Goal: Transaction & Acquisition: Purchase product/service

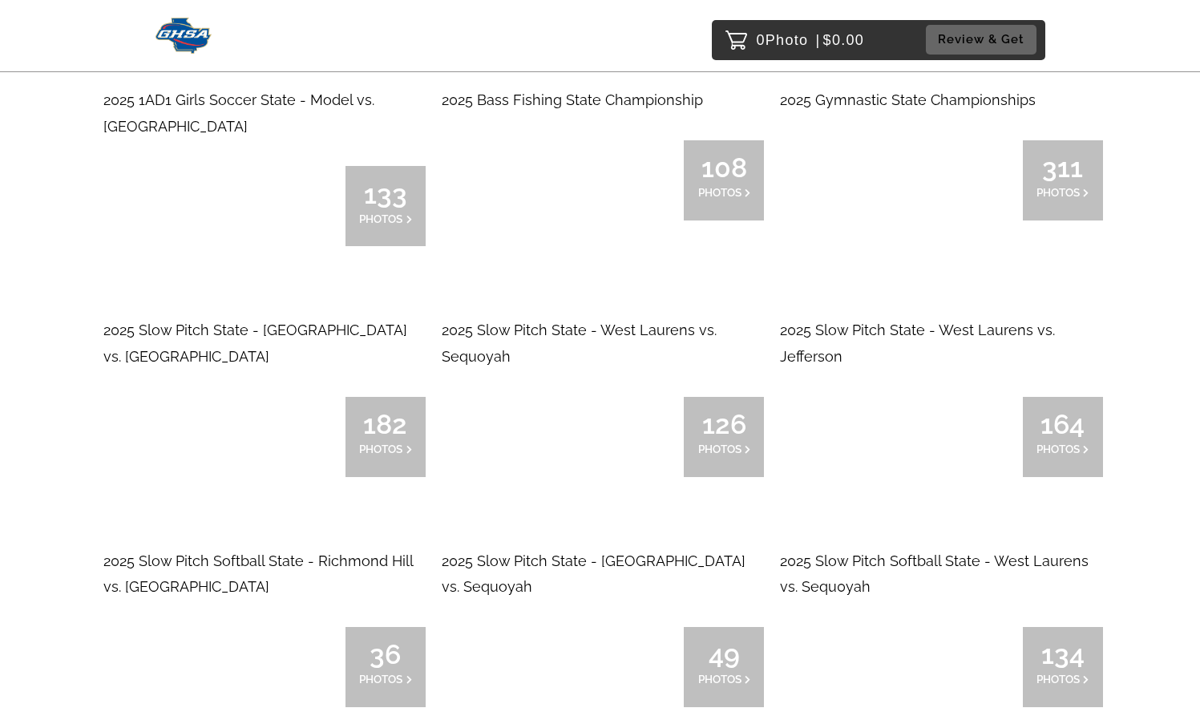
scroll to position [2824, 0]
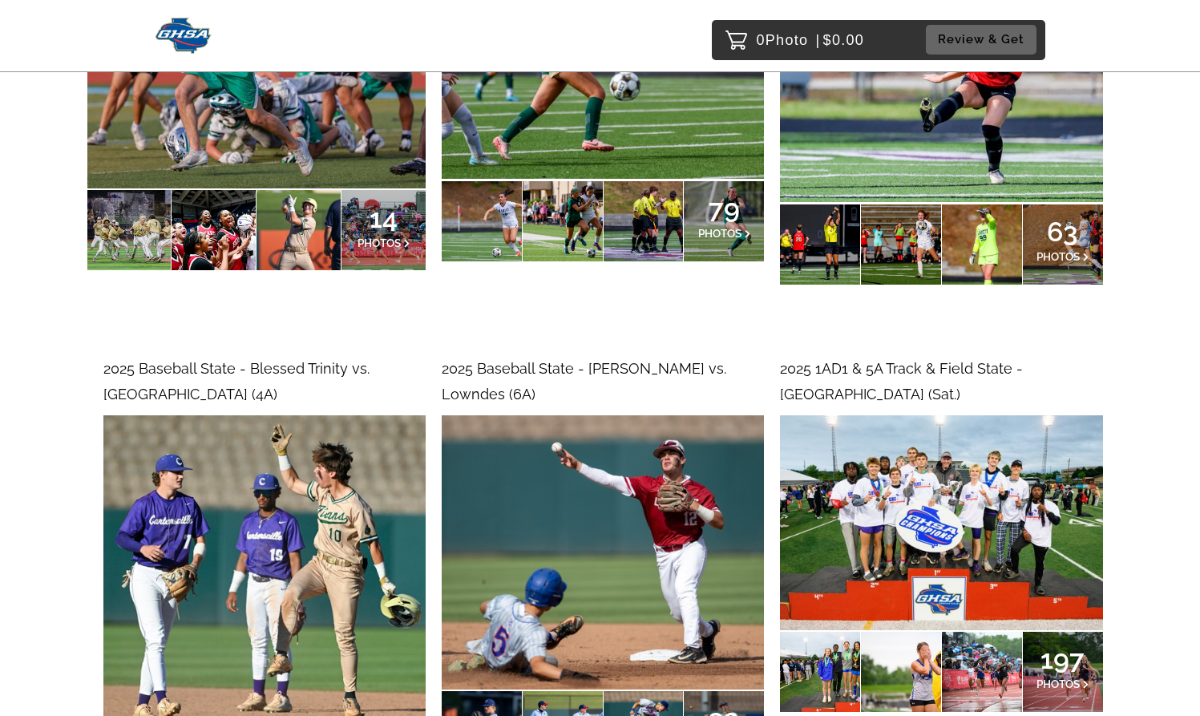
scroll to position [0, 0]
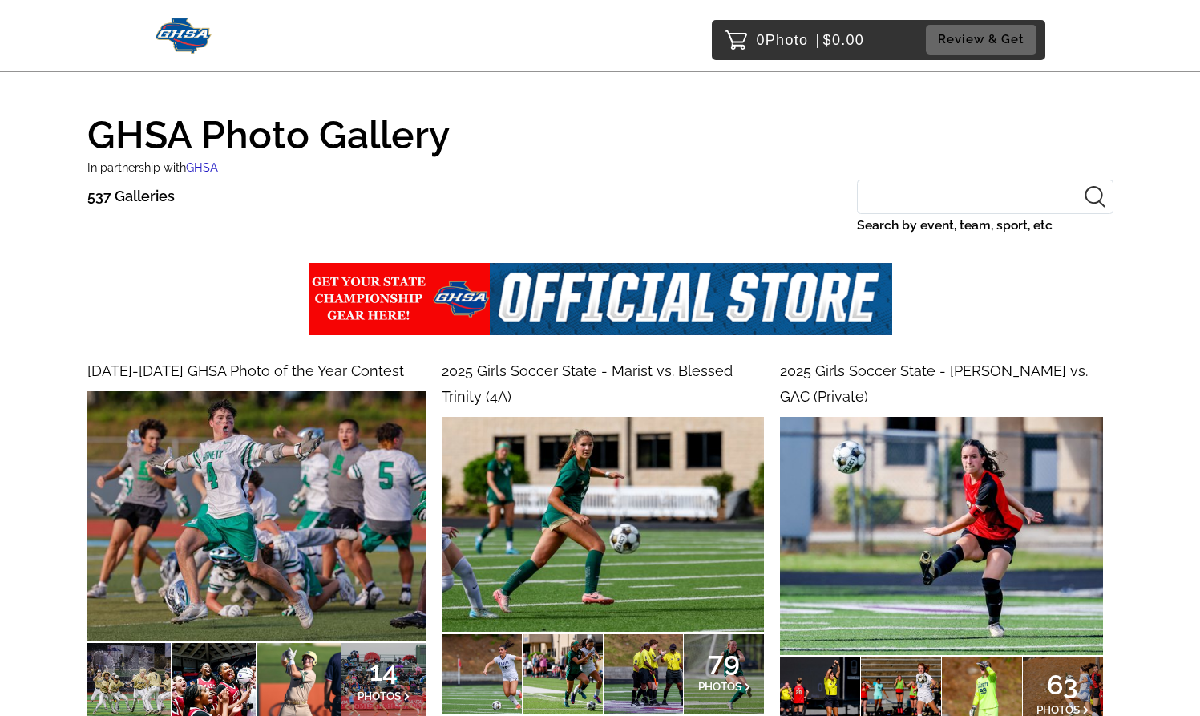
click at [536, 410] on link "2025 Girls Soccer State - Marist vs. Blessed Trinity (4A) 79 PHOTOS" at bounding box center [603, 536] width 322 height 356
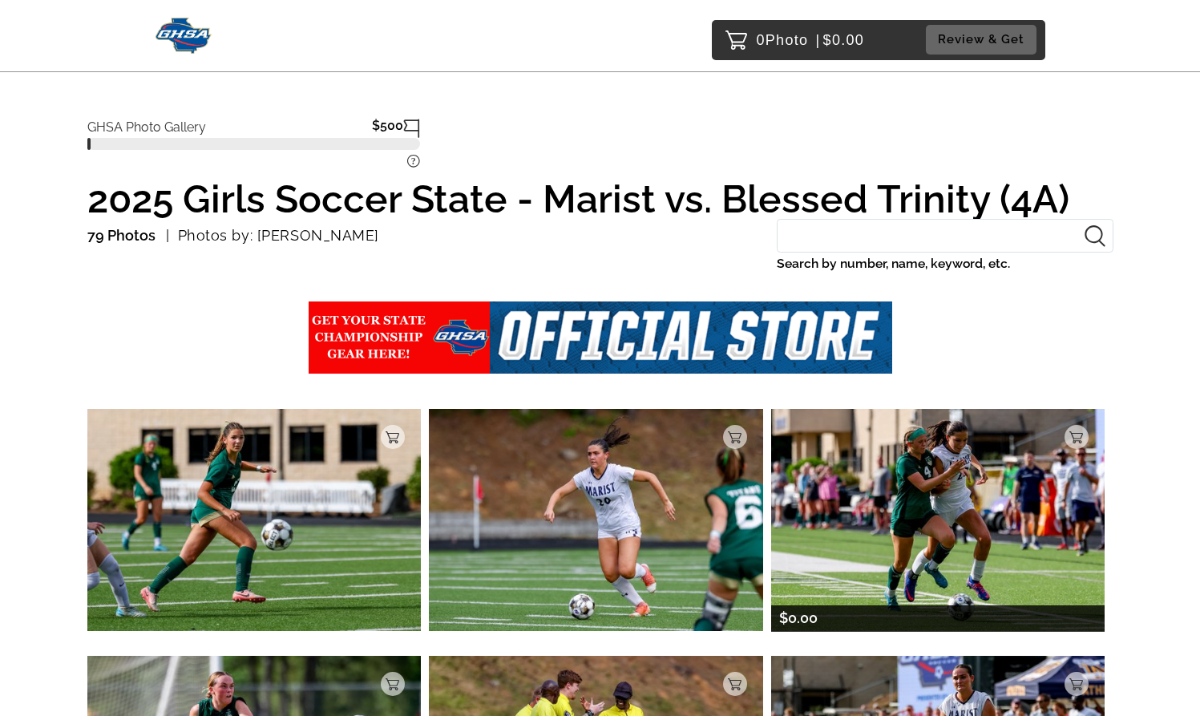
click at [912, 539] on img at bounding box center [938, 520] width 334 height 222
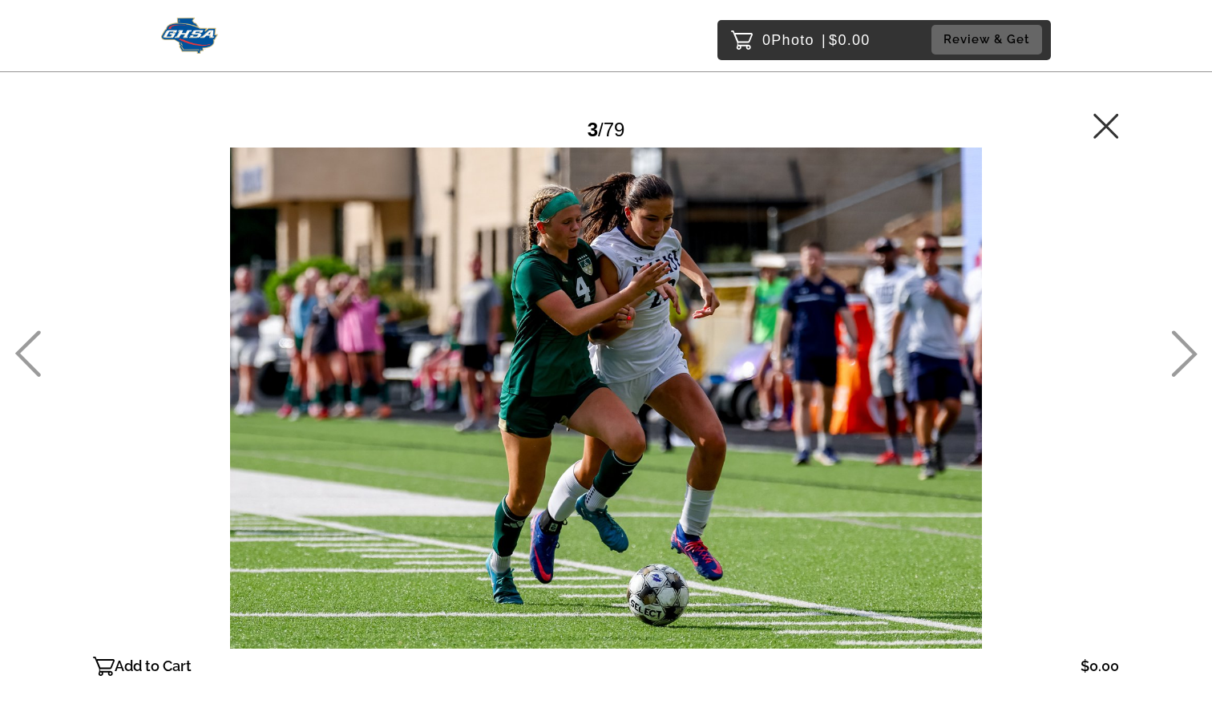
click at [172, 660] on p "Add to Cart" at bounding box center [153, 666] width 77 height 26
